Goal: Check status: Check status

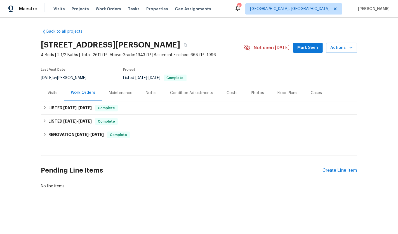
click at [54, 96] on div "Visits" at bounding box center [52, 93] width 23 height 17
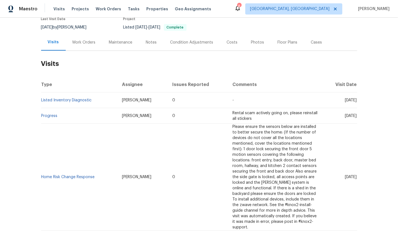
scroll to position [51, 0]
click at [50, 117] on link "Progress" at bounding box center [49, 116] width 16 height 4
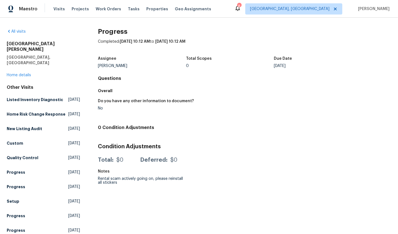
click at [23, 67] on div "All visits [STREET_ADDRESS][PERSON_NAME][PERSON_NAME] Home details Other Visits…" at bounding box center [43, 147] width 73 height 236
click at [23, 73] on link "Home details" at bounding box center [19, 75] width 24 height 4
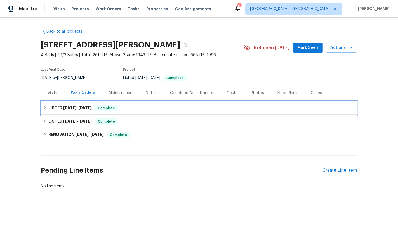
click at [72, 105] on h6 "LISTED [DATE] - [DATE]" at bounding box center [69, 108] width 43 height 7
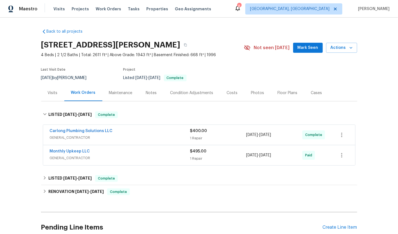
click at [124, 136] on span "GENERAL_CONTRACTOR" at bounding box center [120, 138] width 140 height 6
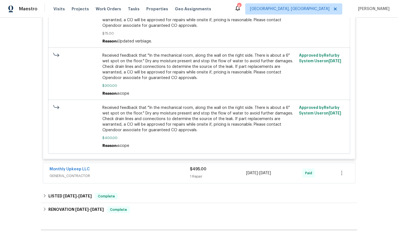
scroll to position [221, 0]
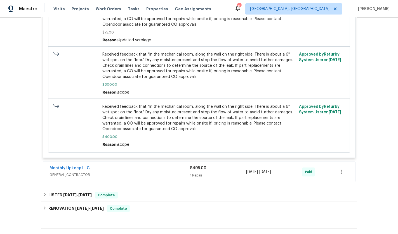
click at [118, 162] on div "Monthly Upkeep LLC GENERAL_CONTRACTOR $495.00 1 Repair [DATE] - [DATE] Paid" at bounding box center [199, 172] width 312 height 20
click at [118, 166] on div "Monthly Upkeep LLC" at bounding box center [120, 169] width 140 height 7
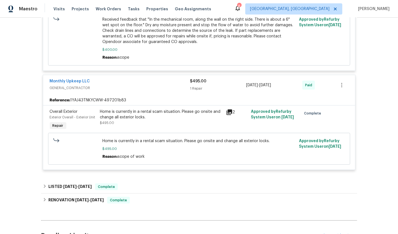
scroll to position [309, 0]
click at [68, 75] on div "Monthly Upkeep LLC GENERAL_CONTRACTOR $495.00 1 Repair [DATE] - [DATE] Paid" at bounding box center [199, 85] width 312 height 20
click at [70, 79] on link "Monthly Upkeep LLC" at bounding box center [70, 81] width 40 height 4
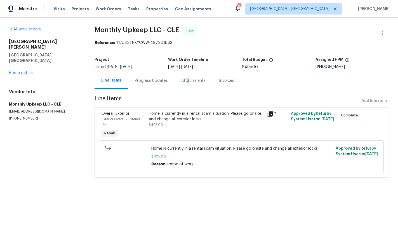
click at [185, 80] on div "Attachments" at bounding box center [193, 81] width 24 height 6
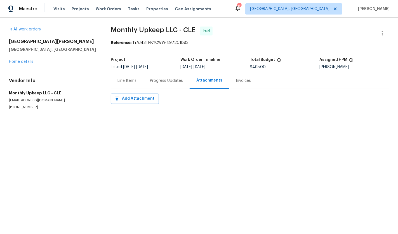
click at [155, 80] on div "Progress Updates" at bounding box center [166, 81] width 33 height 6
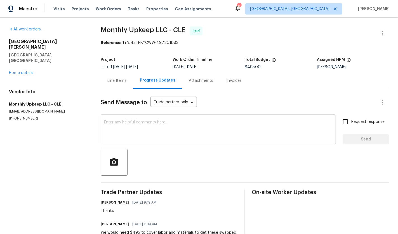
scroll to position [71, 0]
